Goal: Task Accomplishment & Management: Complete application form

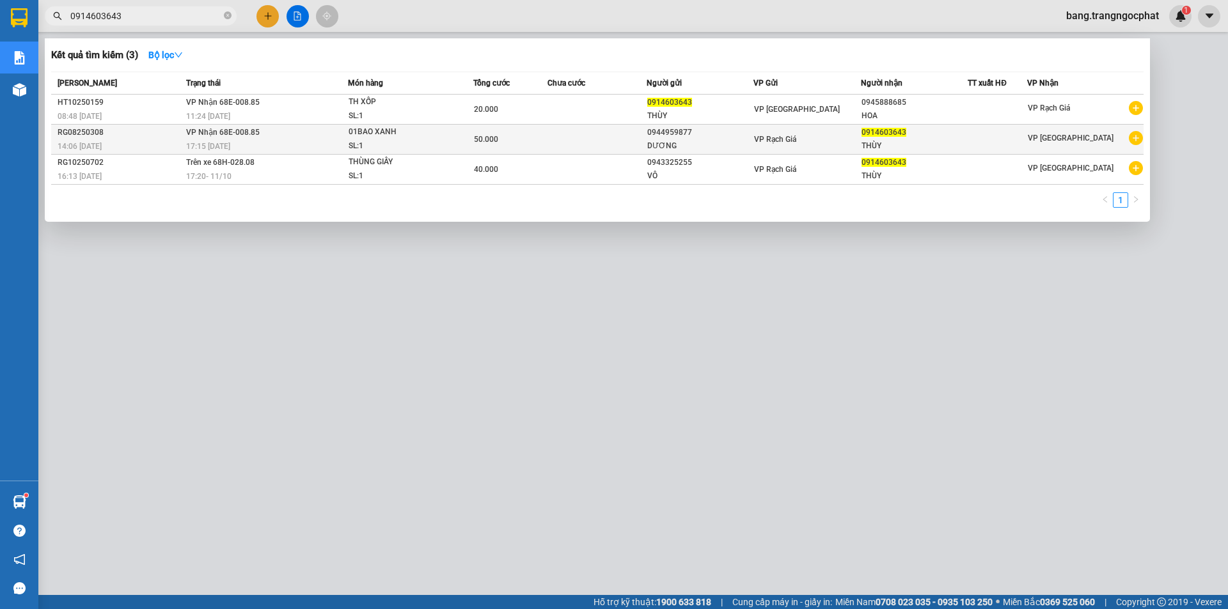
type input "0914603643"
click at [916, 131] on div "0914603643" at bounding box center [914, 132] width 106 height 13
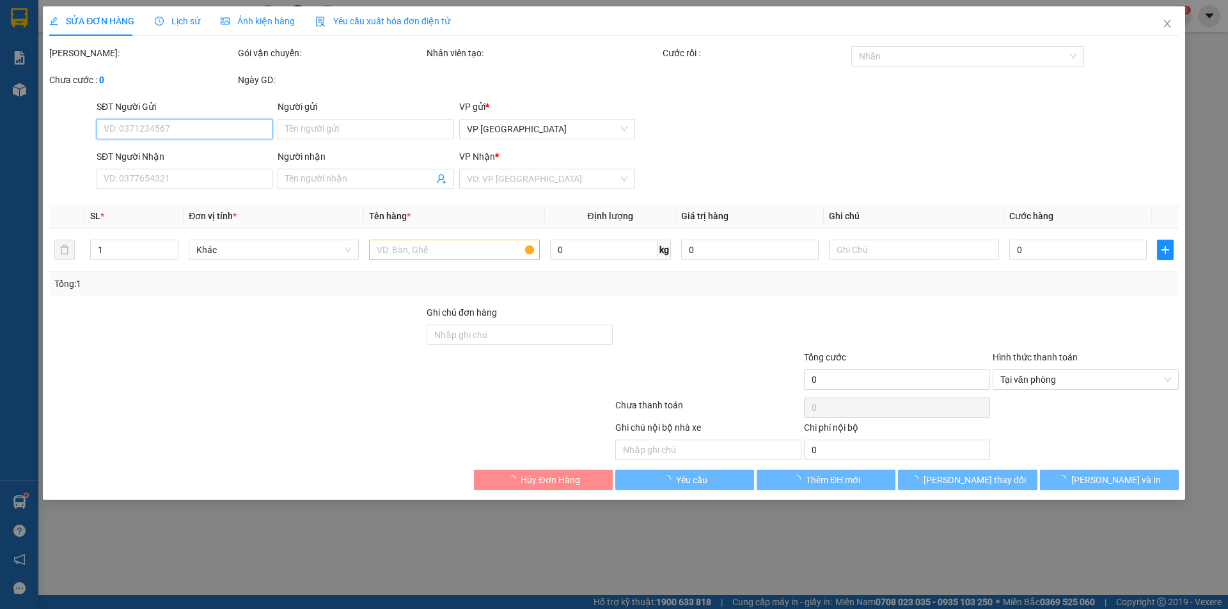
type input "0944959877"
type input "DƯƠNG"
type input "0914603643"
type input "THÙY"
type input "50.000"
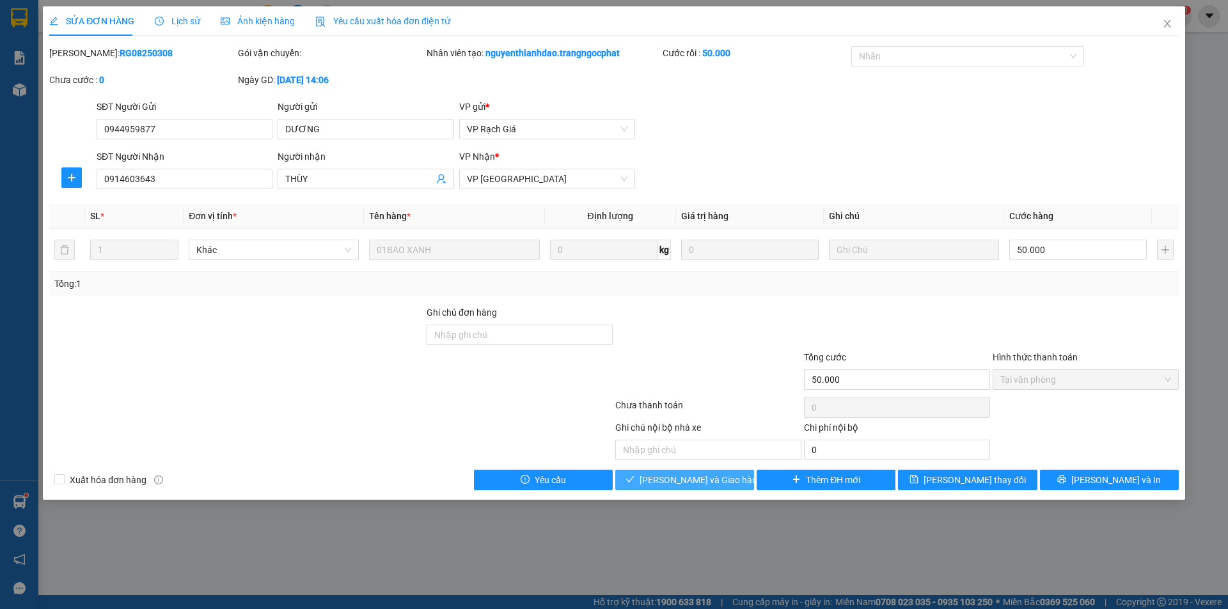
click at [703, 483] on span "Lưu và Giao hàng" at bounding box center [700, 480] width 123 height 14
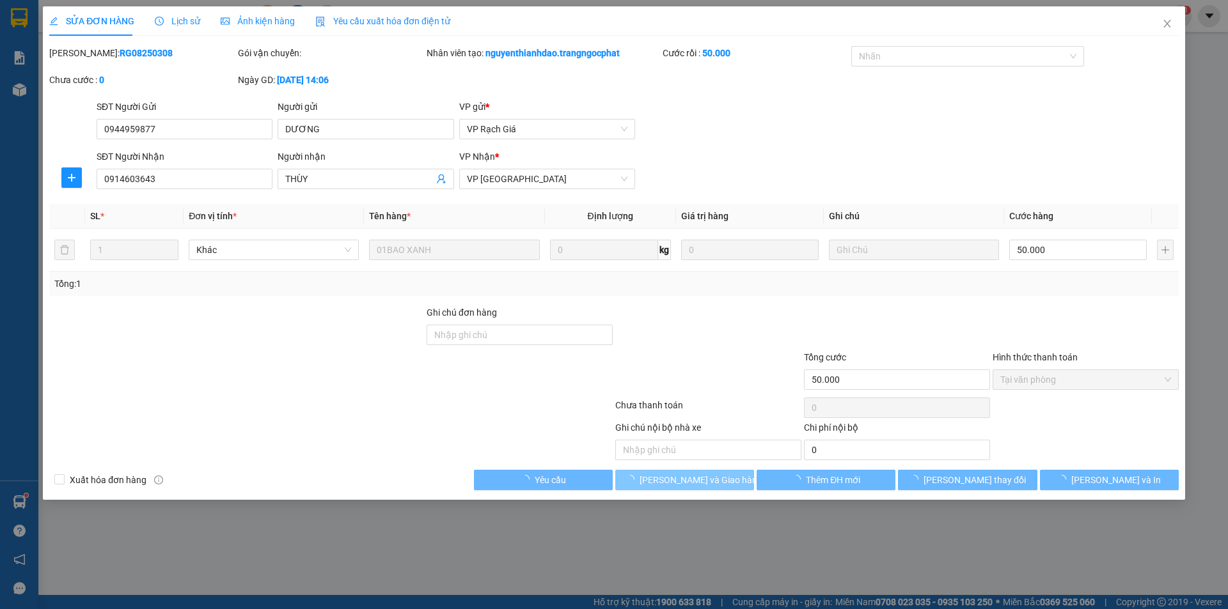
drag, startPoint x: 703, startPoint y: 479, endPoint x: 706, endPoint y: 496, distance: 17.5
click at [704, 480] on span "Lưu và Giao hàng" at bounding box center [700, 480] width 123 height 14
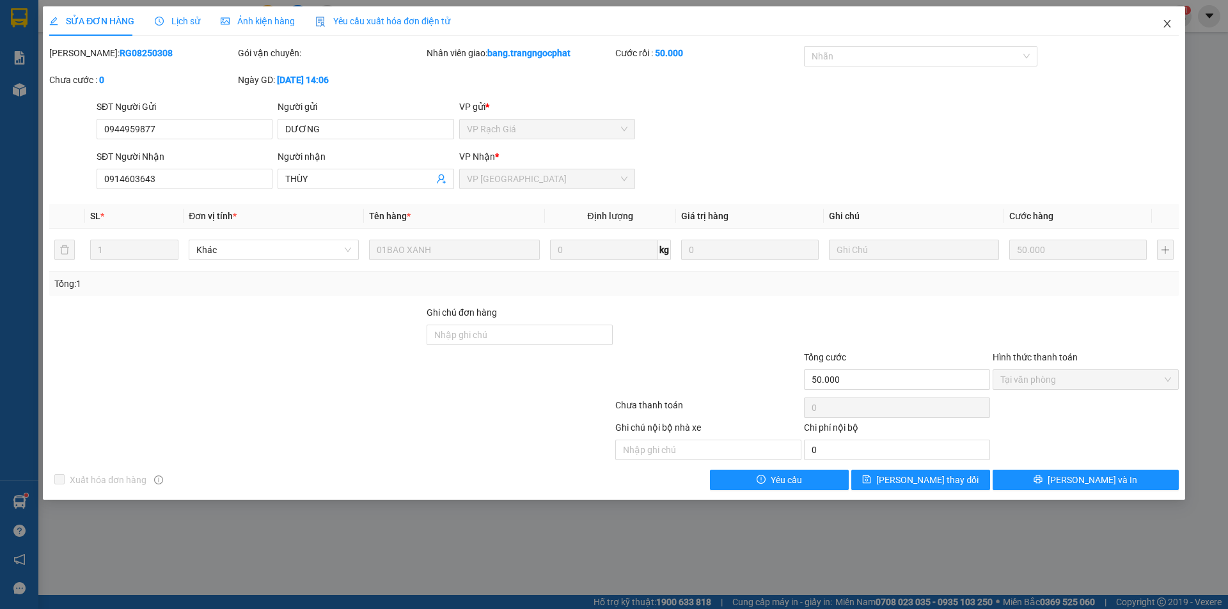
click at [1171, 27] on icon "close" at bounding box center [1167, 24] width 10 height 10
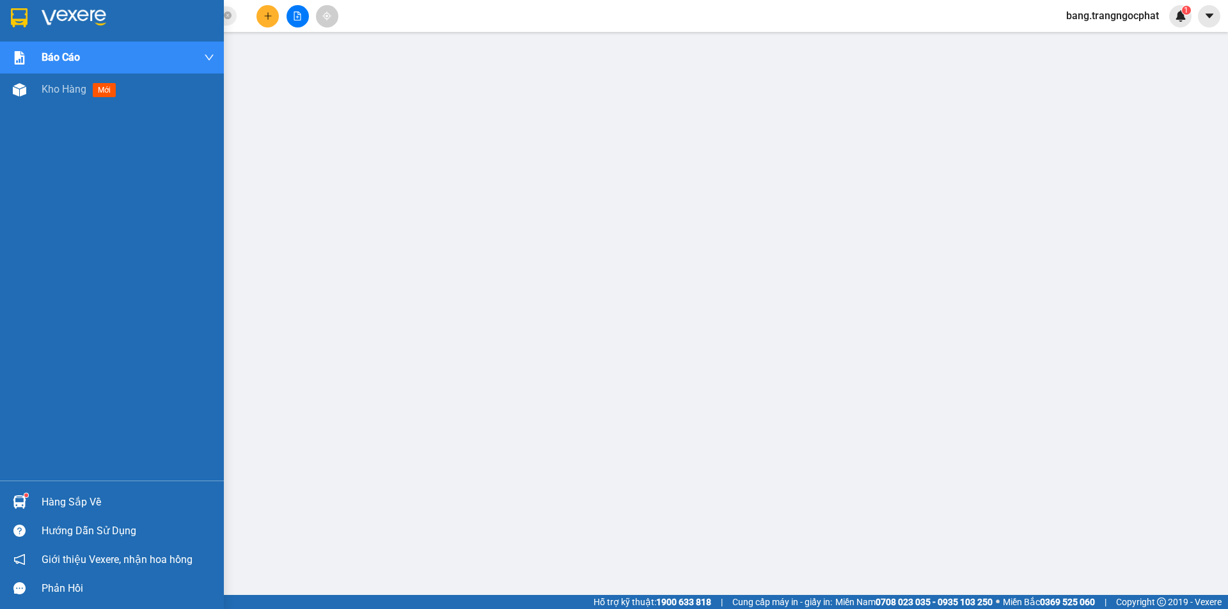
click at [72, 501] on div "Hàng sắp về" at bounding box center [128, 502] width 173 height 19
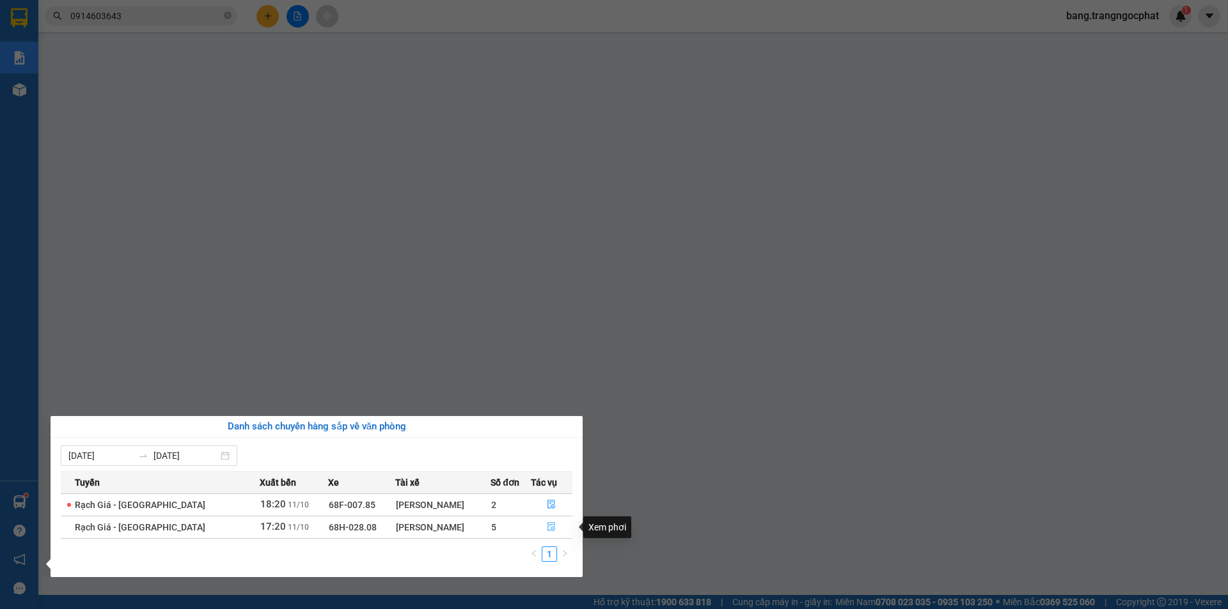
click at [548, 527] on icon "file-done" at bounding box center [551, 526] width 9 height 9
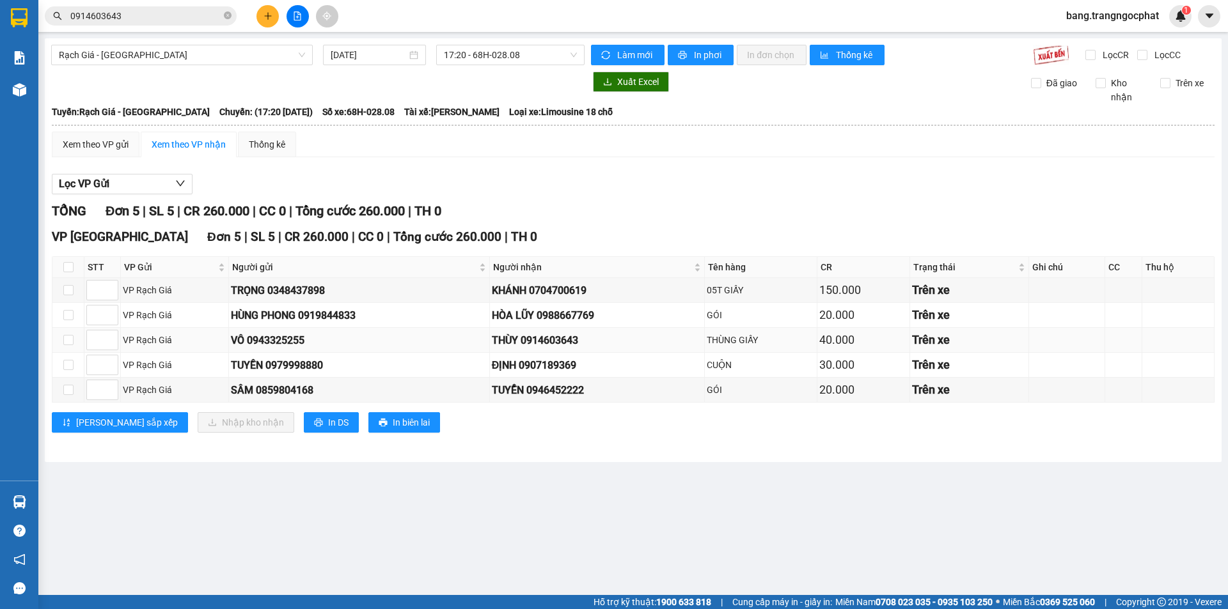
click at [74, 343] on td at bounding box center [68, 340] width 32 height 25
click at [71, 341] on input "checkbox" at bounding box center [68, 340] width 10 height 10
checkbox input "true"
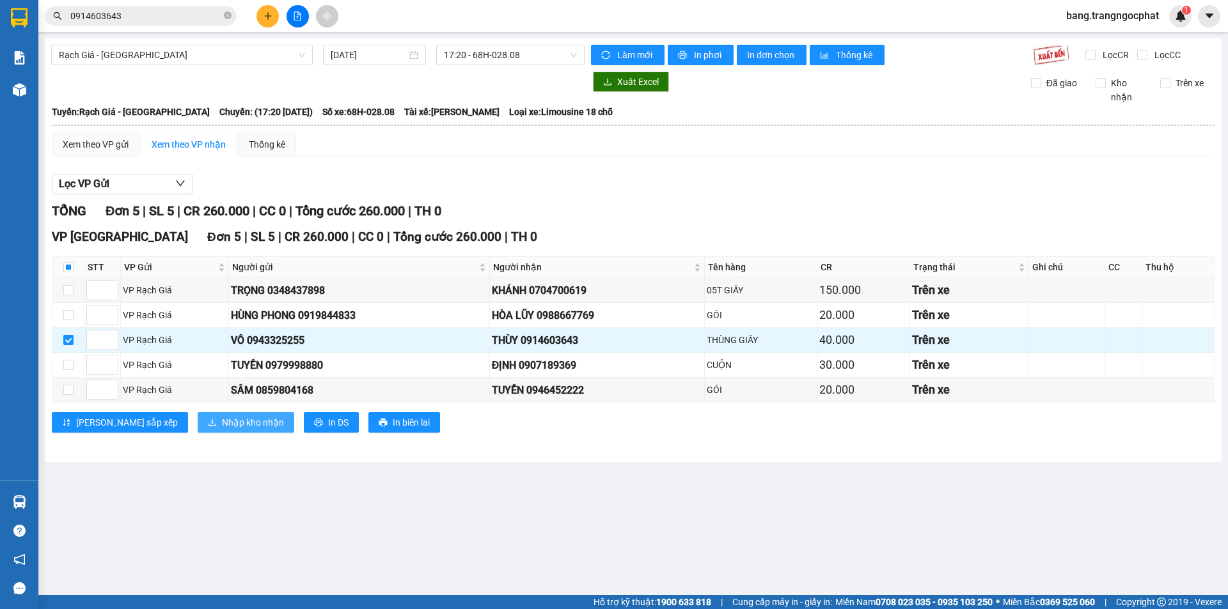
click at [222, 428] on span "Nhập kho nhận" at bounding box center [253, 423] width 62 height 14
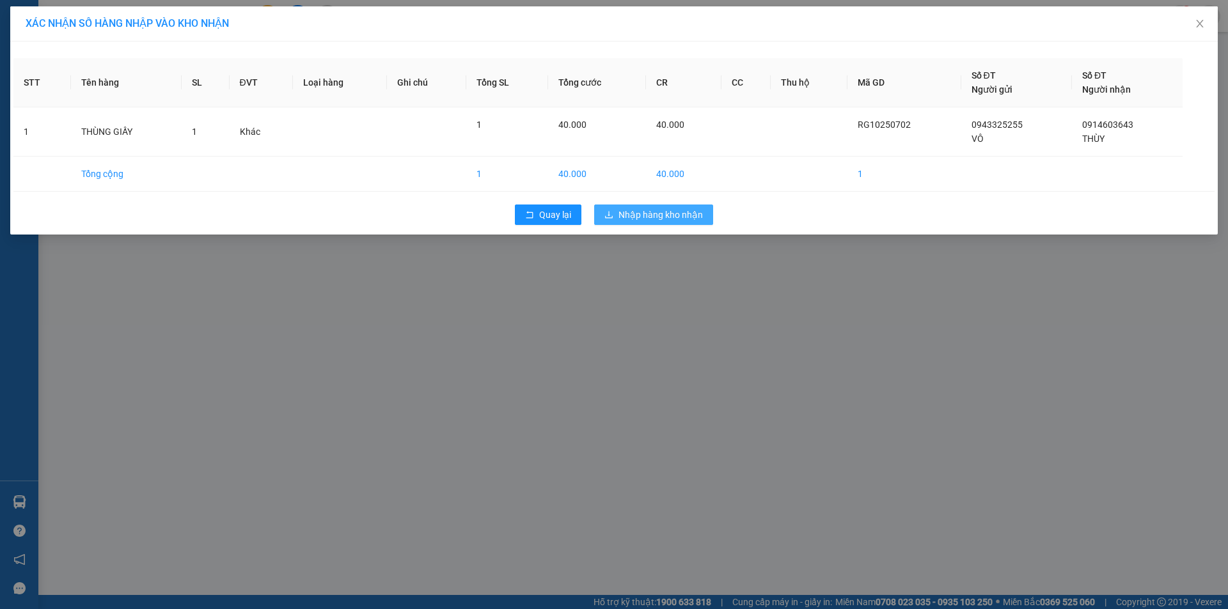
click at [643, 224] on button "Nhập hàng kho nhận" at bounding box center [653, 215] width 119 height 20
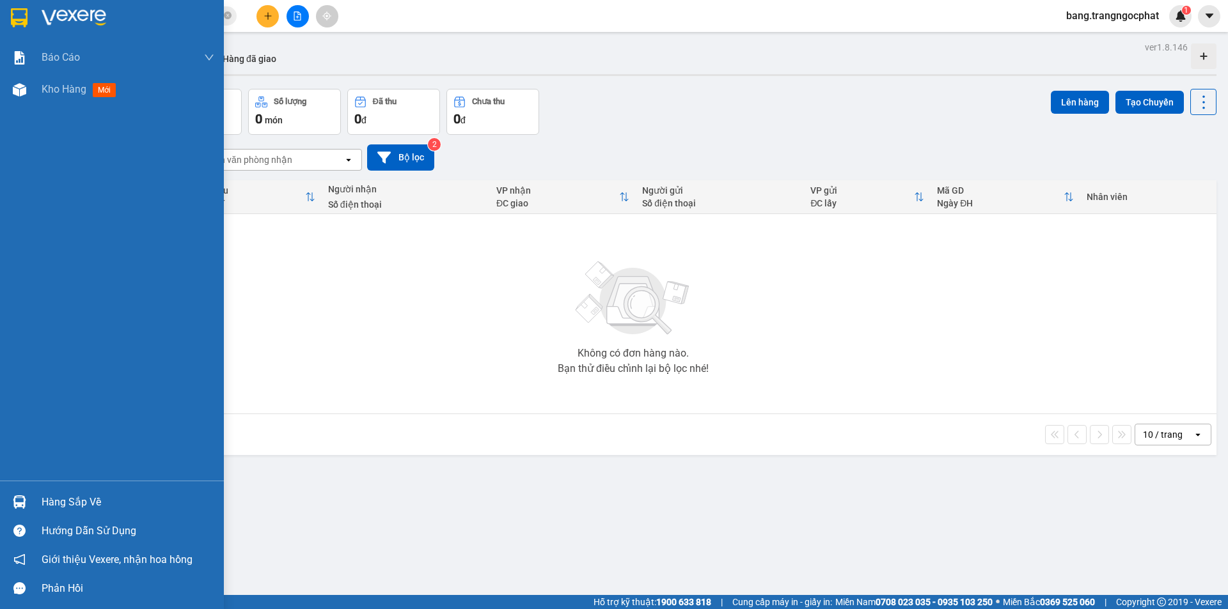
click at [89, 499] on div "Hàng sắp về" at bounding box center [128, 502] width 173 height 19
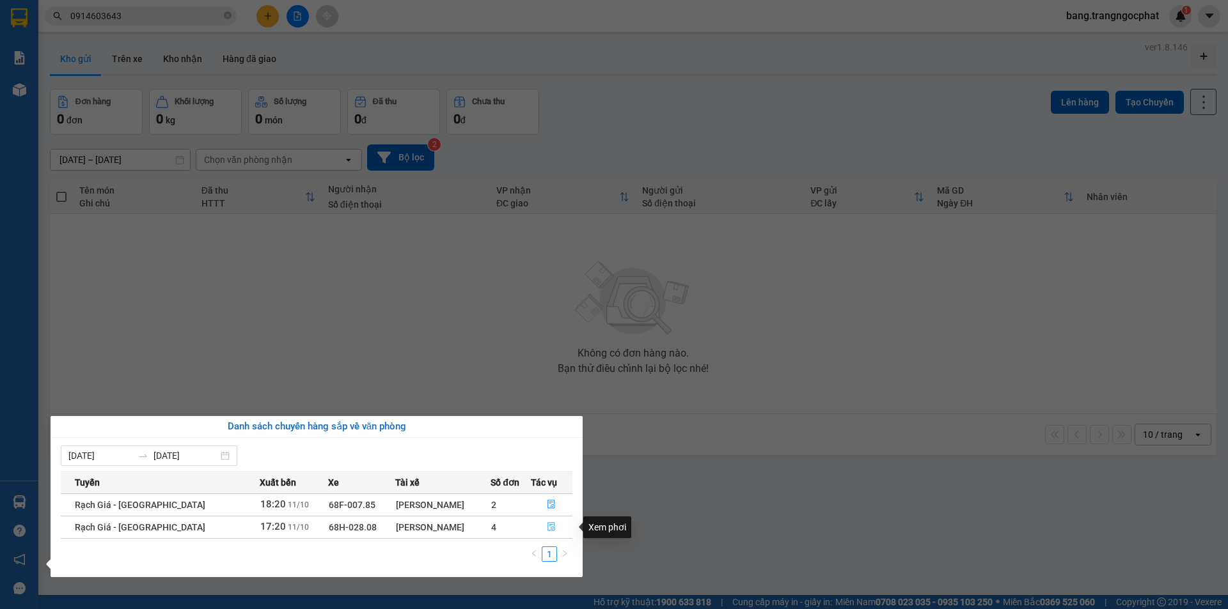
click at [547, 526] on icon "file-done" at bounding box center [551, 526] width 9 height 9
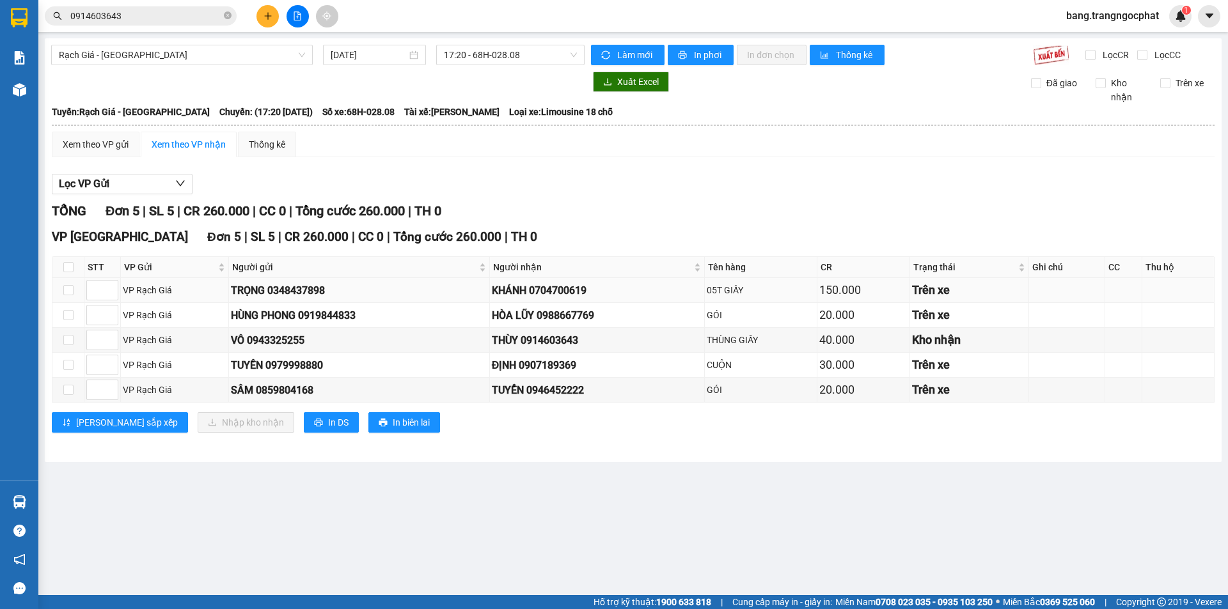
click at [565, 292] on div "KHÁNH 0704700619" at bounding box center [597, 291] width 211 height 16
copy div "0704700619"
click at [580, 318] on div "HÒA LŨY 0988667769" at bounding box center [597, 316] width 211 height 16
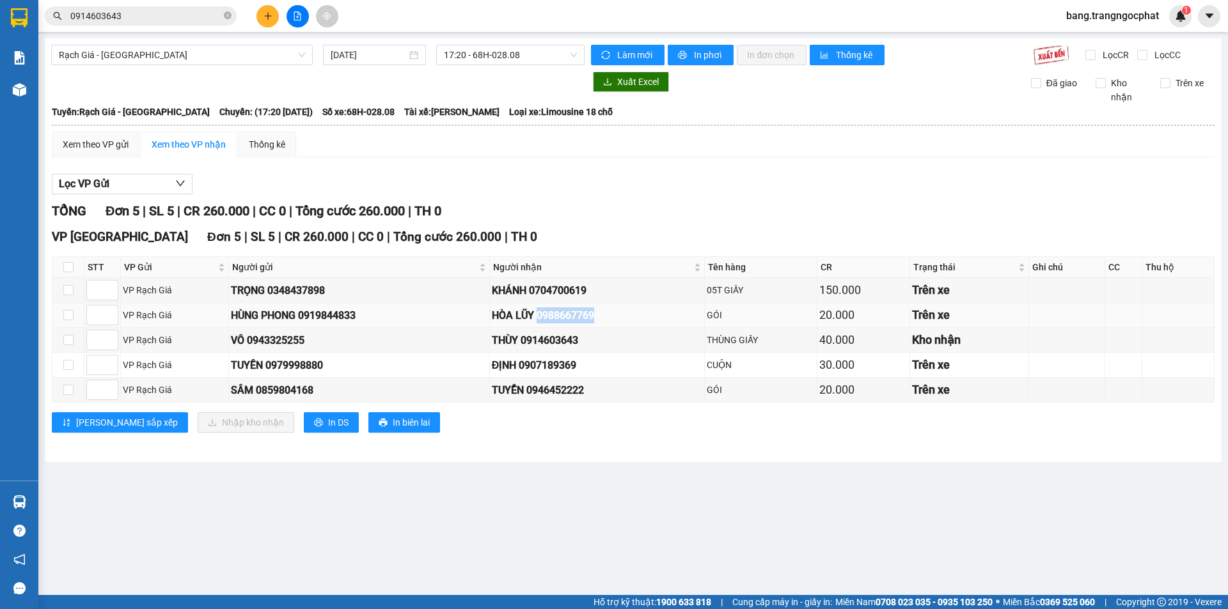
copy div "0988667769"
click at [569, 367] on div "ĐỊNH 0907189369" at bounding box center [597, 365] width 211 height 16
copy div "0907189369"
click at [570, 391] on div "TUYỂN 0946452222" at bounding box center [597, 390] width 211 height 16
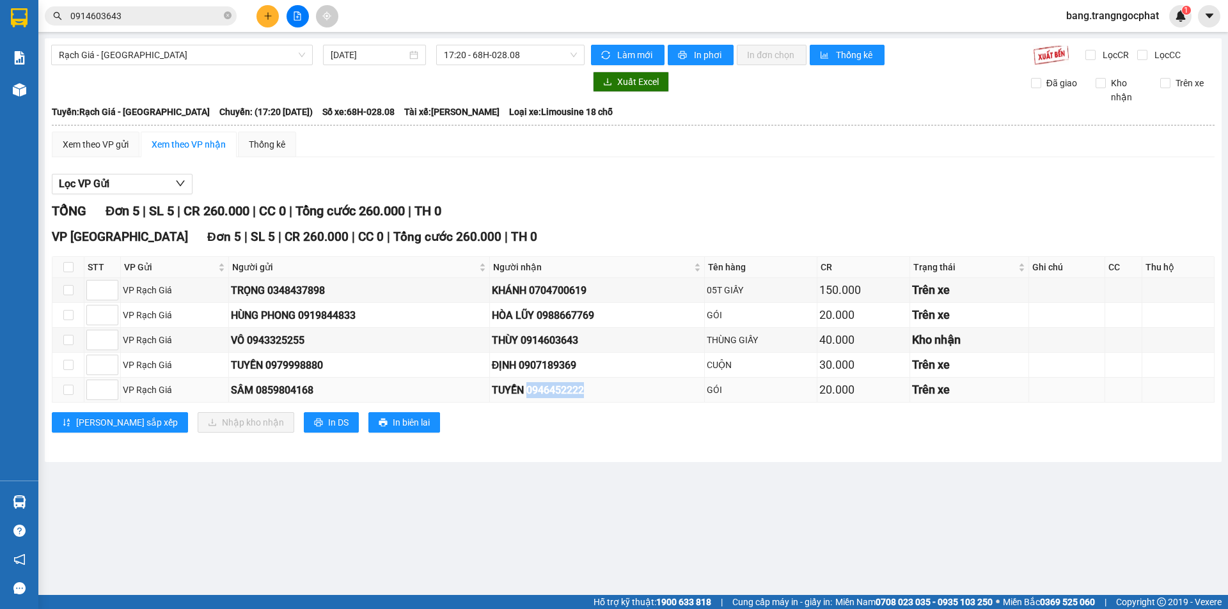
click at [570, 391] on div "TUYỂN 0946452222" at bounding box center [597, 390] width 211 height 16
copy div "0946452222"
click at [65, 261] on label at bounding box center [68, 267] width 10 height 14
click at [65, 262] on input "checkbox" at bounding box center [68, 267] width 10 height 10
checkbox input "true"
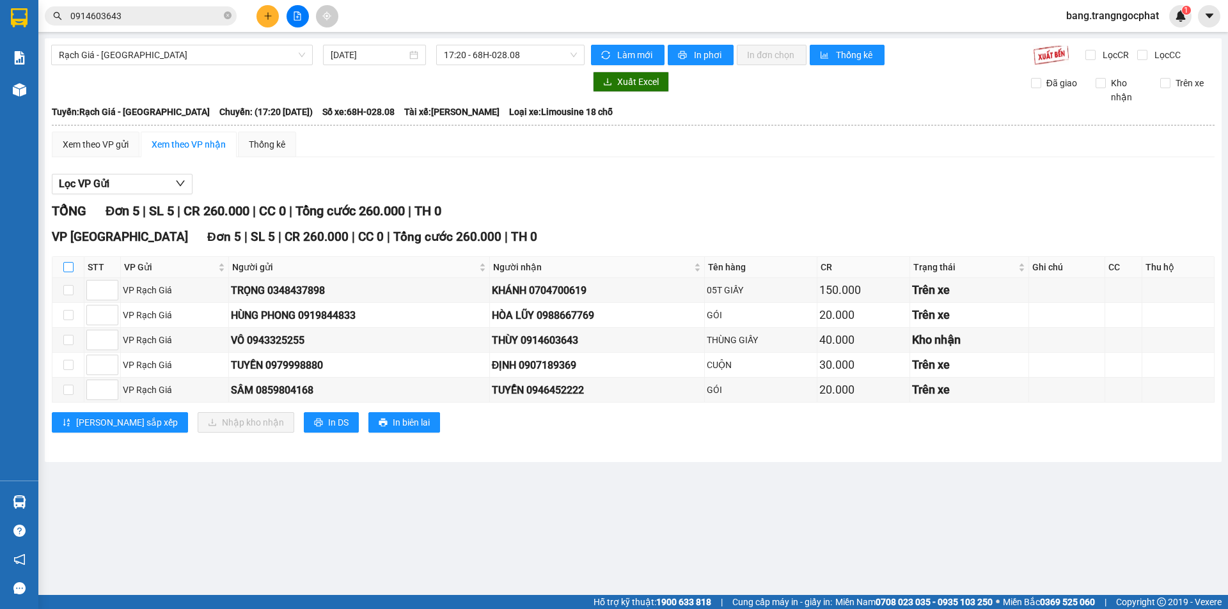
checkbox input "true"
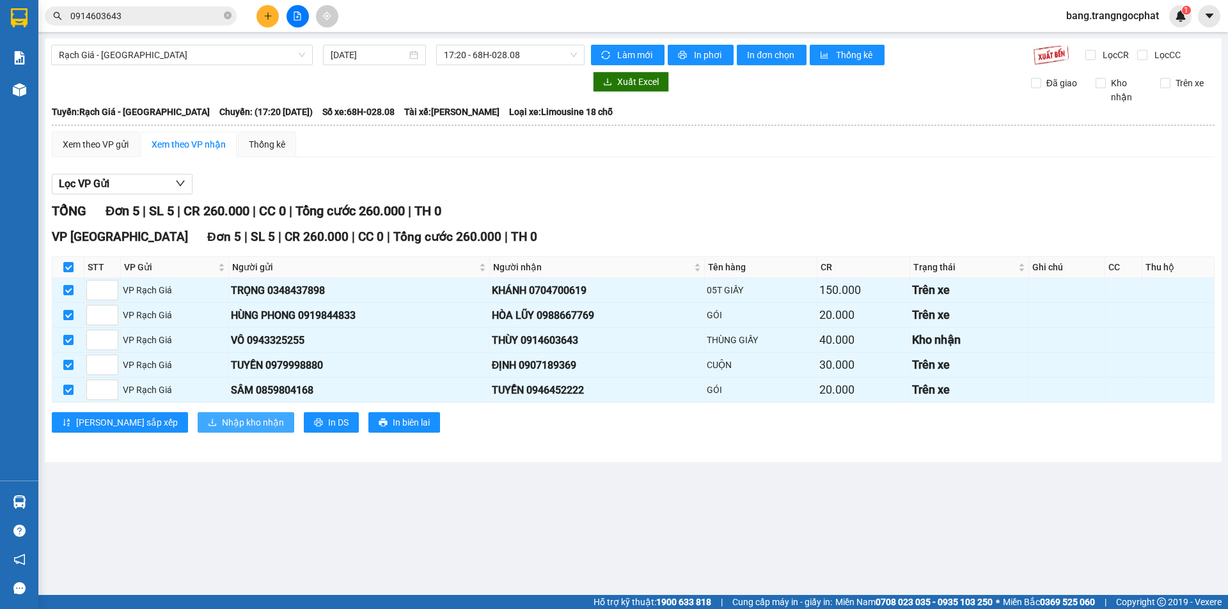
click at [222, 418] on span "Nhập kho nhận" at bounding box center [253, 423] width 62 height 14
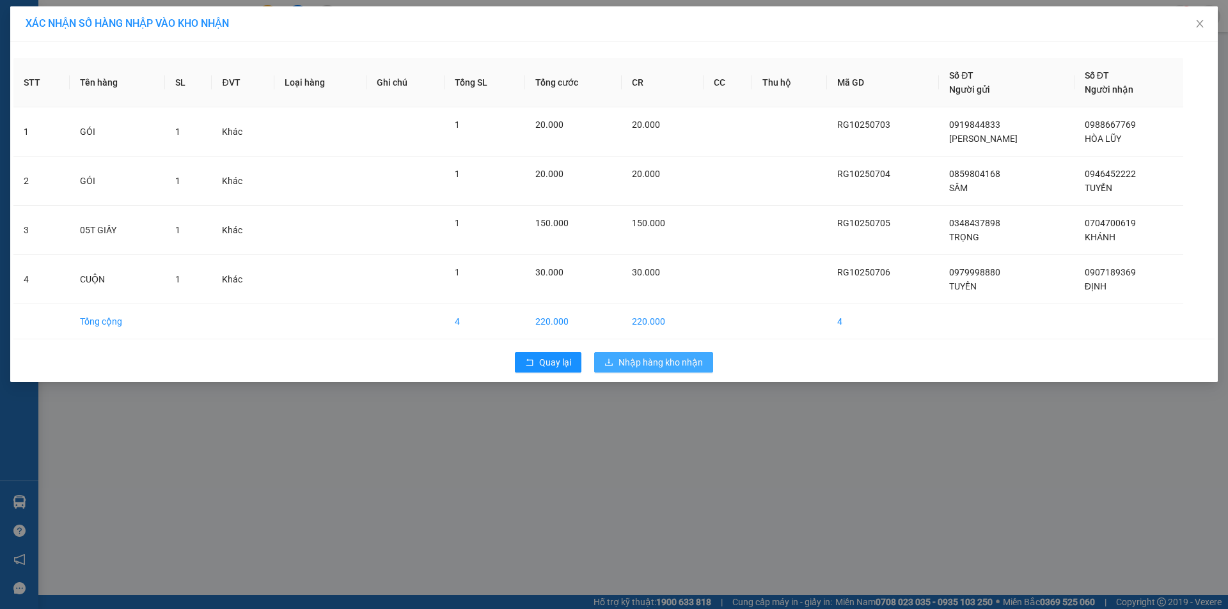
click at [676, 368] on span "Nhập hàng kho nhận" at bounding box center [660, 362] width 84 height 14
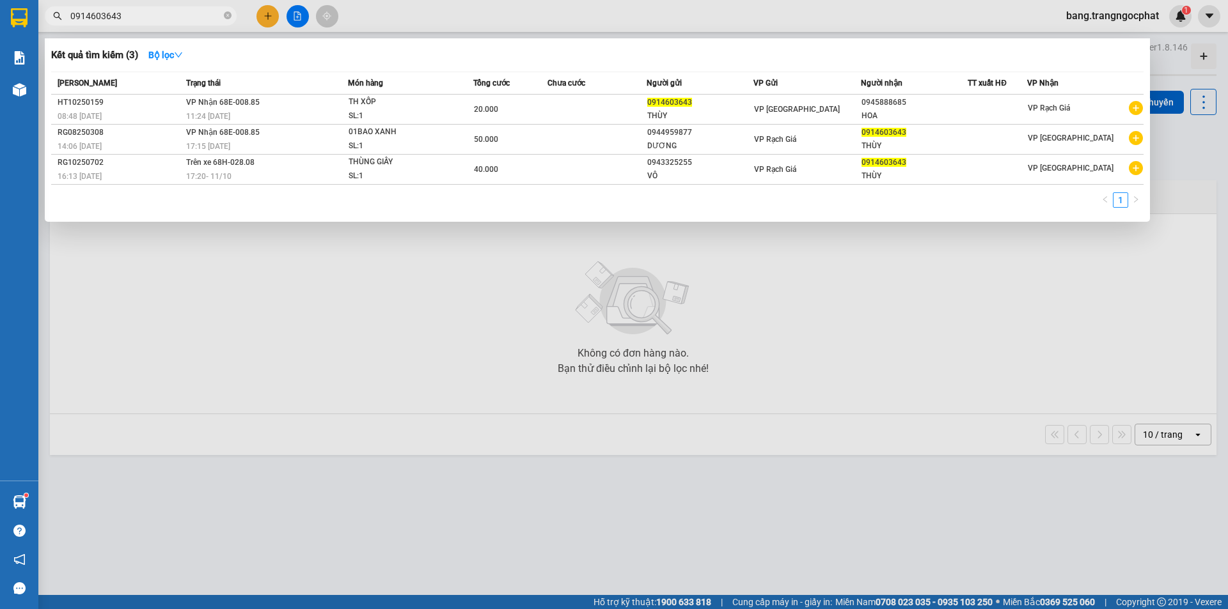
drag, startPoint x: 157, startPoint y: 18, endPoint x: 27, endPoint y: 36, distance: 131.6
click at [42, 27] on div "Kết quả tìm kiếm ( 3 ) Bộ lọc Mã ĐH Trạng thái Món hàng Tổng cước Chưa cước Ngư…" at bounding box center [124, 16] width 249 height 22
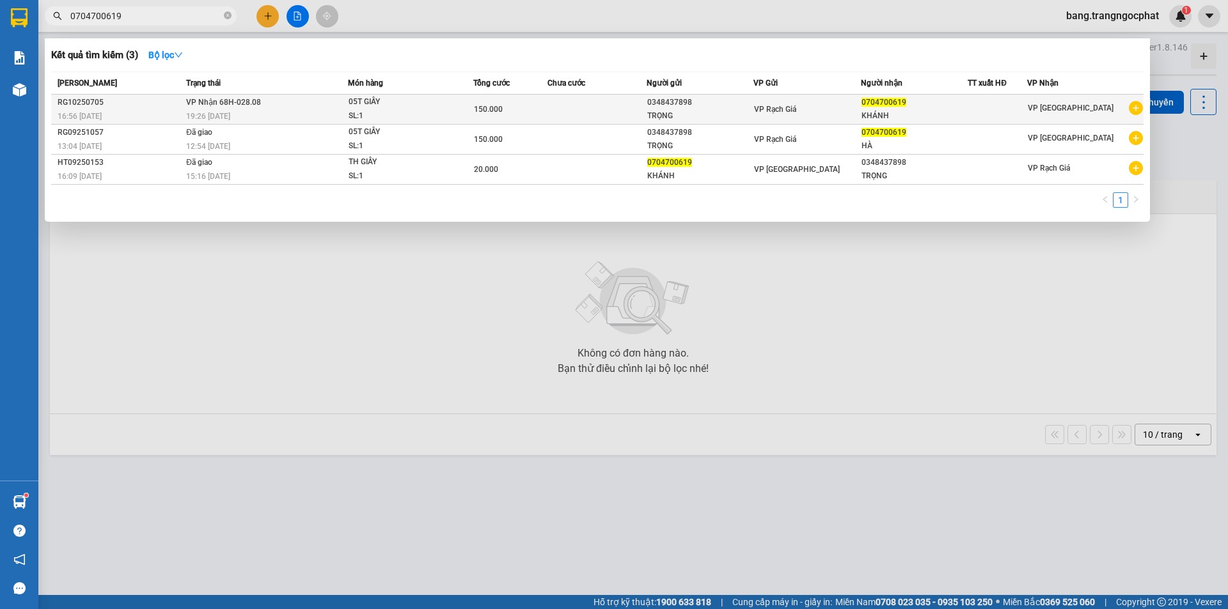
type input "0704700619"
click at [943, 102] on div "0704700619" at bounding box center [914, 102] width 106 height 13
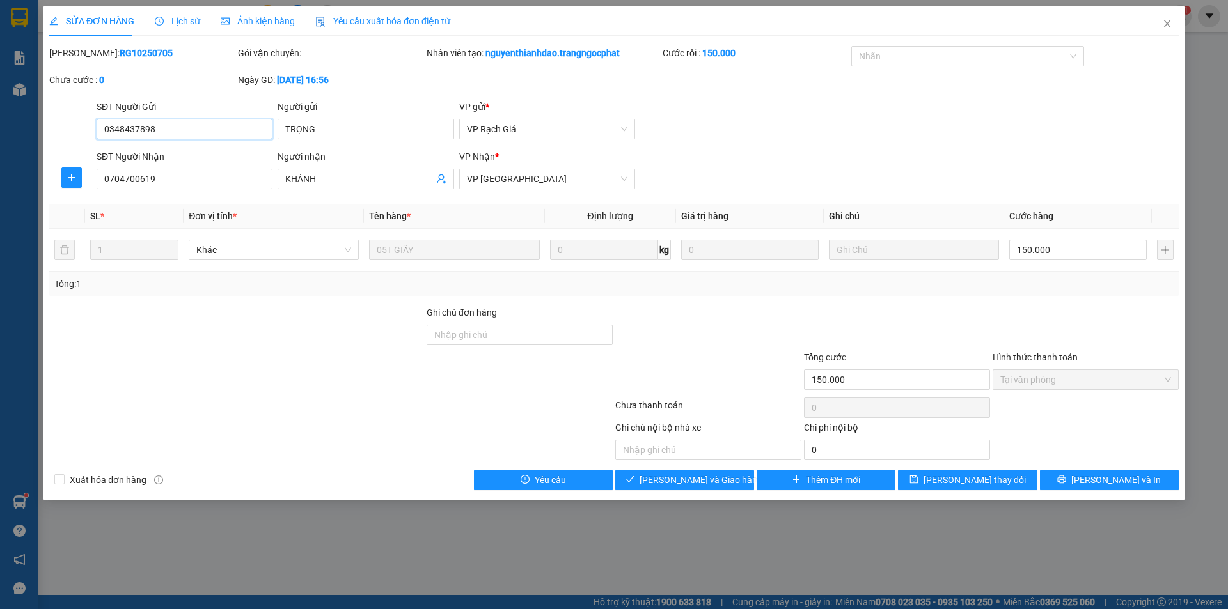
type input "0348437898"
type input "TRỌNG"
type input "0704700619"
type input "KHÁNH"
type input "150.000"
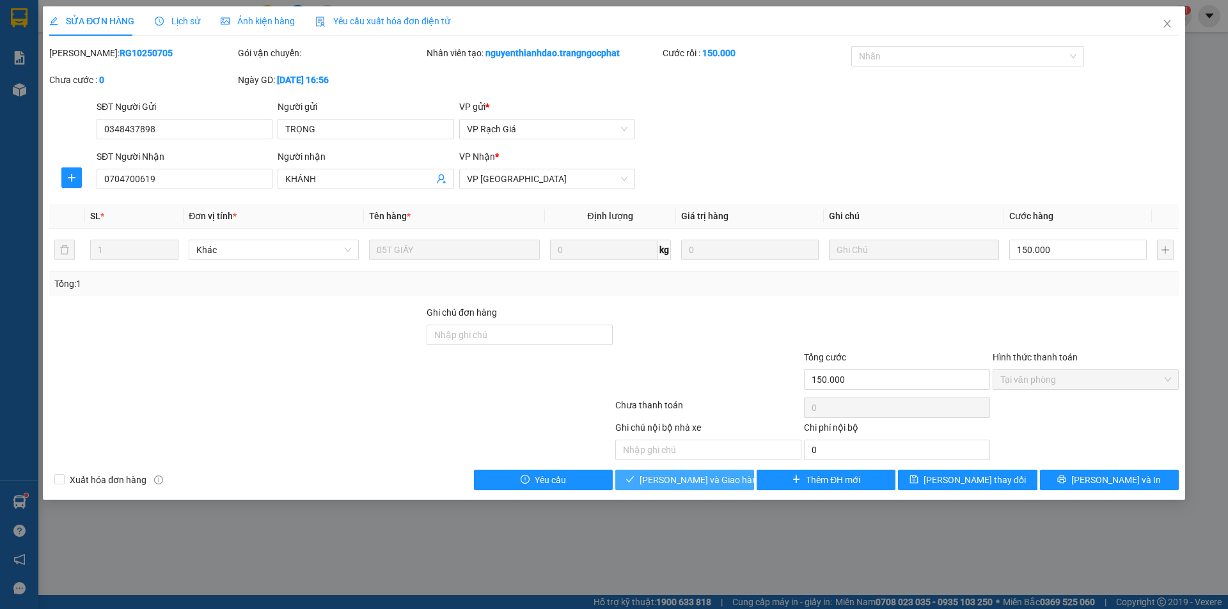
click at [703, 480] on span "Lưu và Giao hàng" at bounding box center [700, 480] width 123 height 14
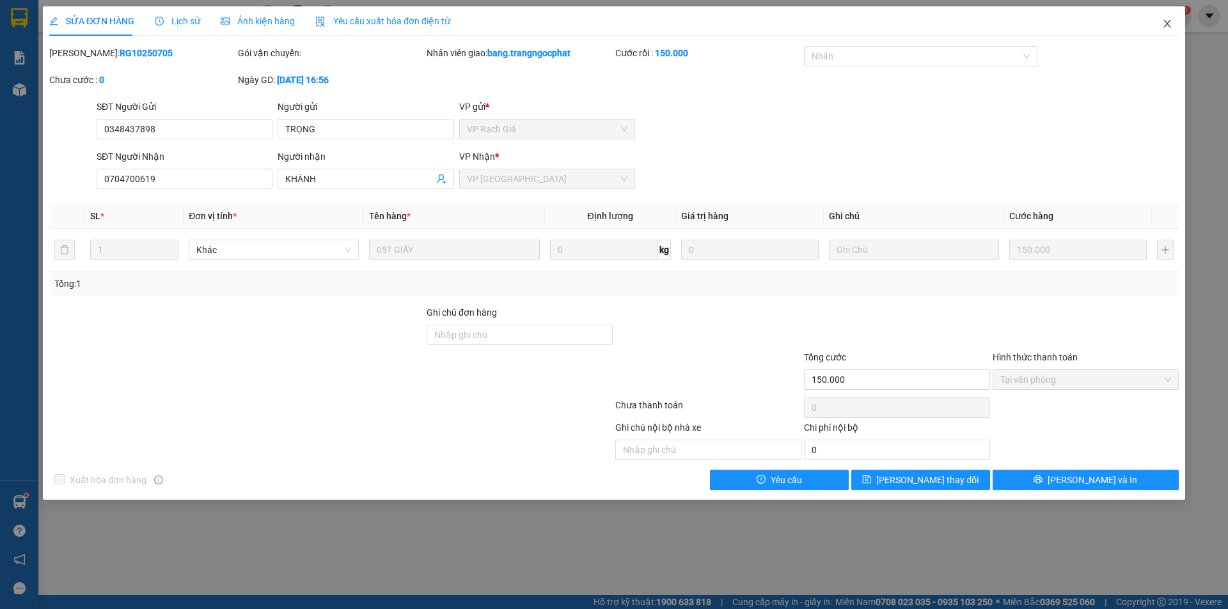
click at [1162, 20] on icon "close" at bounding box center [1167, 24] width 10 height 10
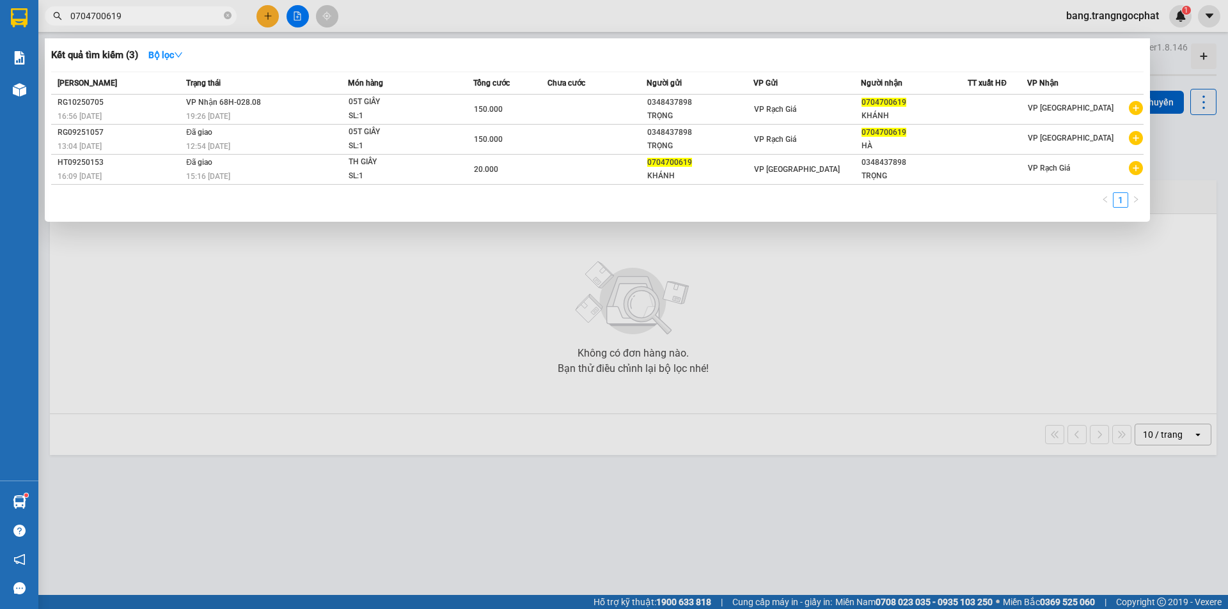
drag, startPoint x: 159, startPoint y: 13, endPoint x: 0, endPoint y: 18, distance: 159.3
click at [0, 48] on section "Kết quả tìm kiếm ( 3 ) Bộ lọc Mã ĐH Trạng thái Món hàng Tổng cước Chưa cước Ngư…" at bounding box center [614, 304] width 1228 height 609
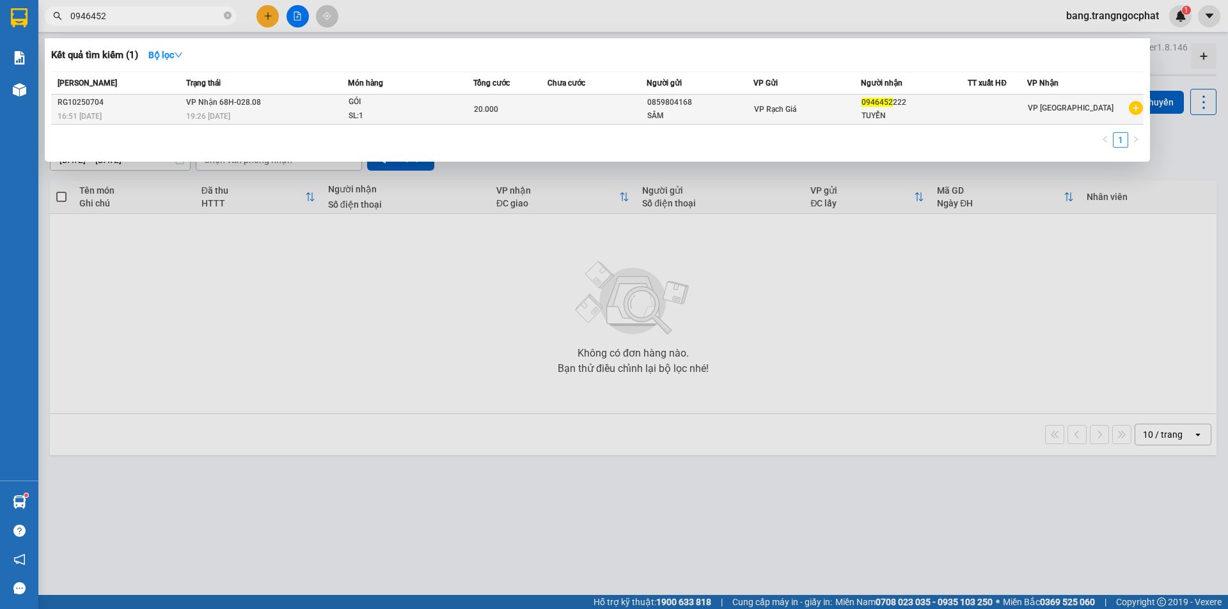
type input "0946452"
click at [354, 110] on div "SL: 1" at bounding box center [396, 116] width 96 height 14
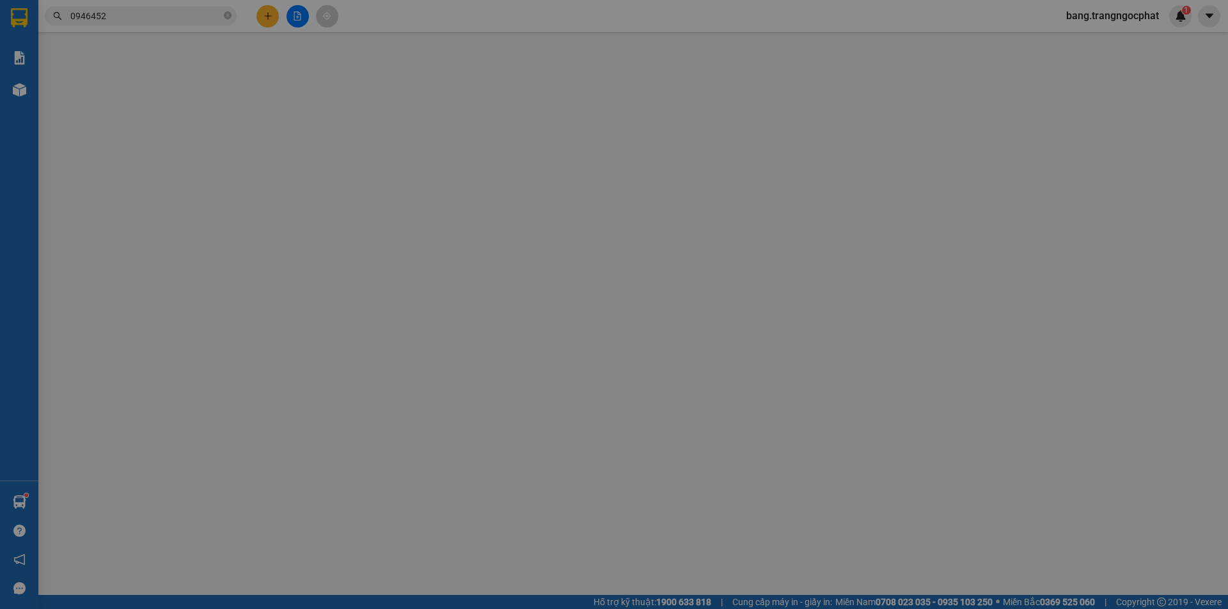
type input "0859804168"
type input "SÂM"
type input "0946452222"
type input "TUYỂN"
type input "20.000"
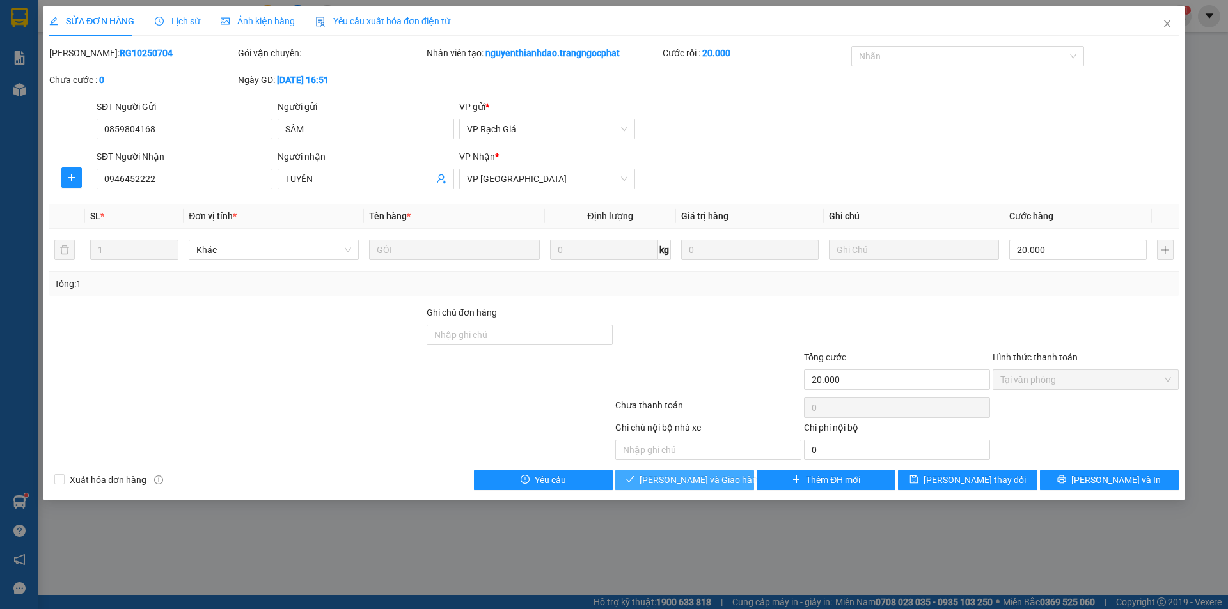
click at [678, 483] on span "Lưu và Giao hàng" at bounding box center [700, 480] width 123 height 14
click at [678, 482] on span "Lưu và Giao hàng" at bounding box center [700, 480] width 123 height 14
